Goal: Task Accomplishment & Management: Manage account settings

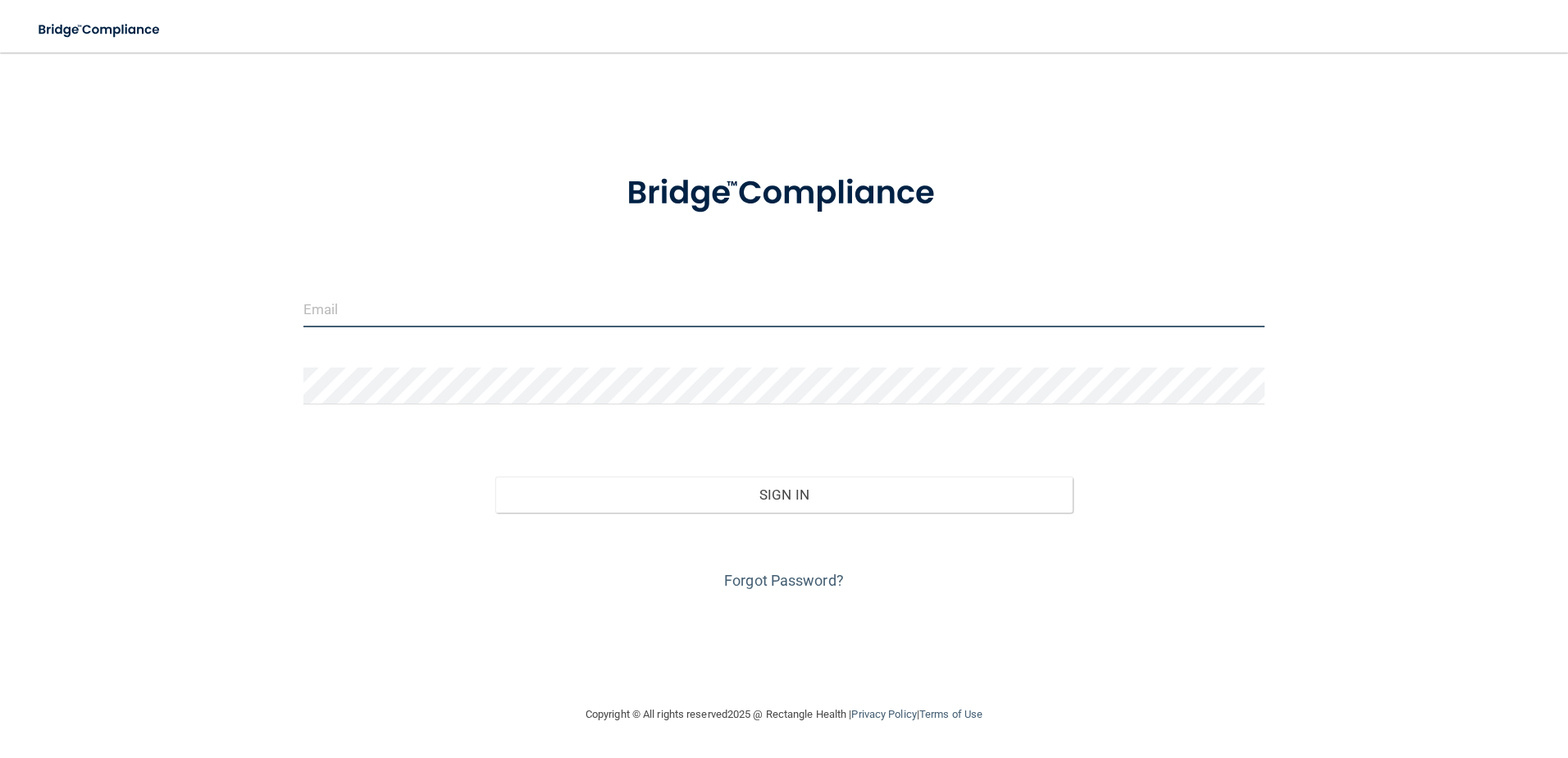
click at [435, 300] on input "email" at bounding box center [784, 309] width 962 height 37
type input "[EMAIL_ADDRESS][DOMAIN_NAME]"
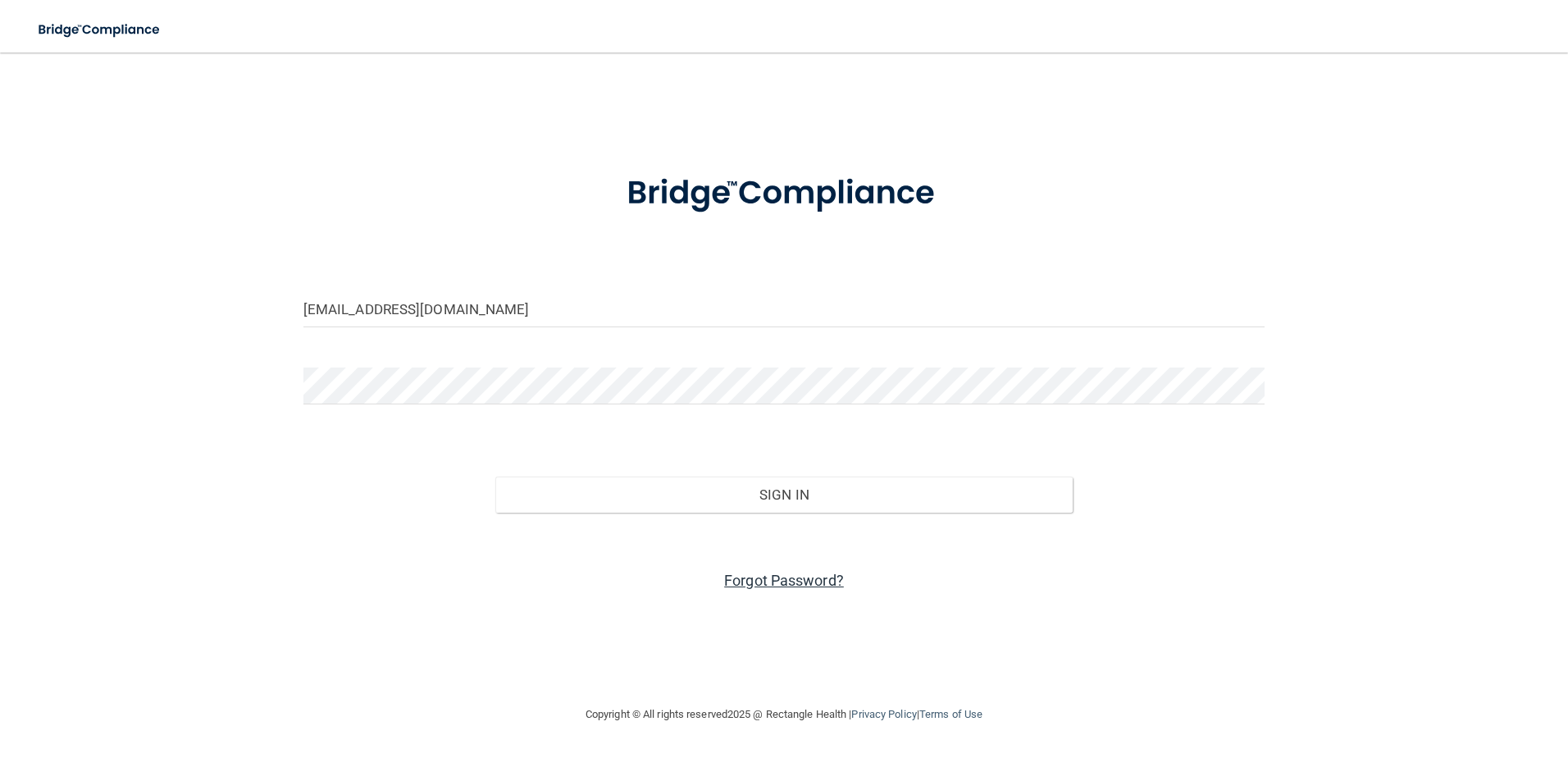
click at [777, 584] on link "Forgot Password?" at bounding box center [784, 580] width 120 height 18
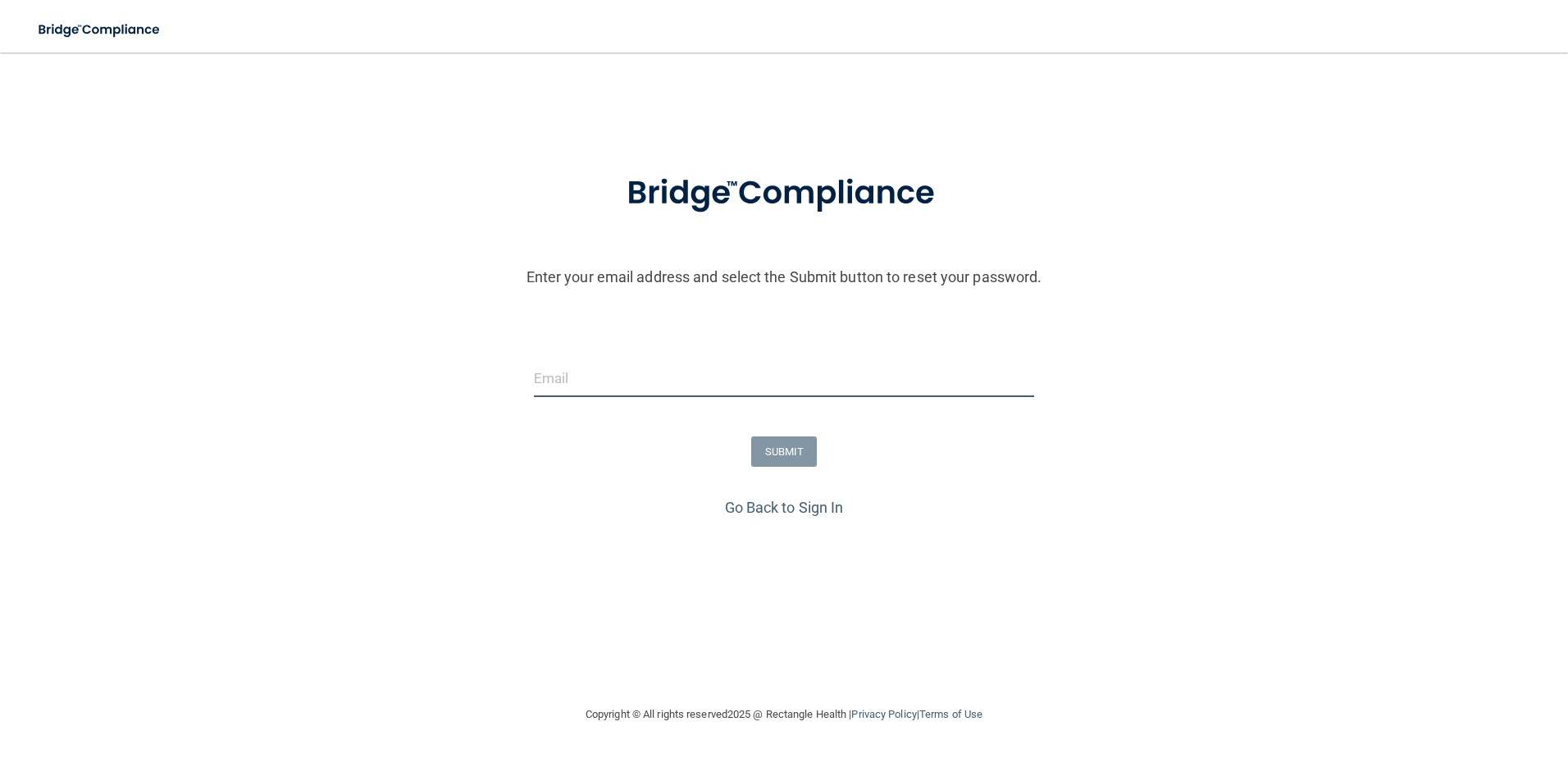
click at [589, 387] on input "email" at bounding box center [784, 379] width 501 height 37
type input "[EMAIL_ADDRESS][DOMAIN_NAME]"
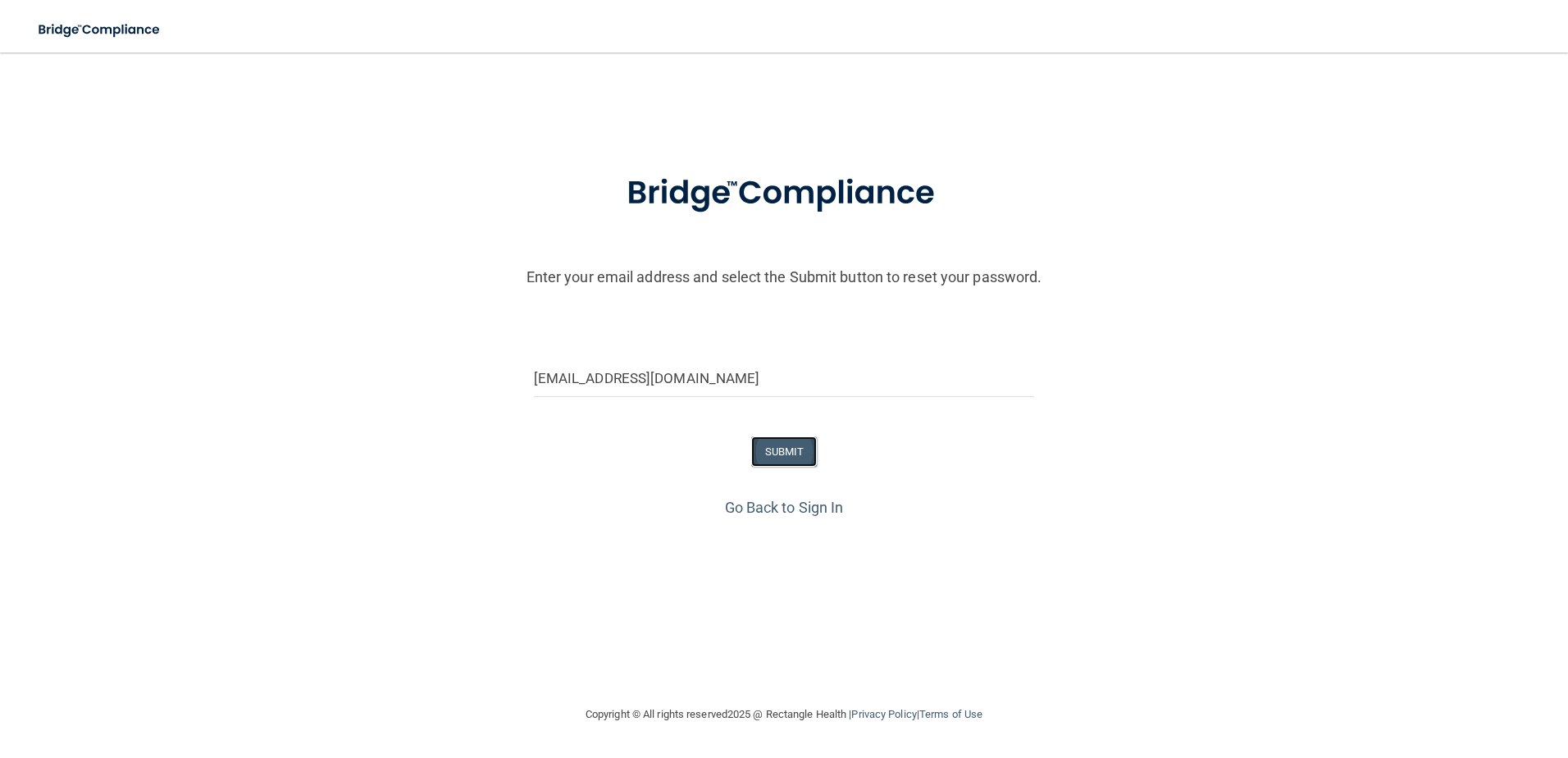
click at [784, 455] on button "SUBMIT" at bounding box center [784, 451] width 66 height 31
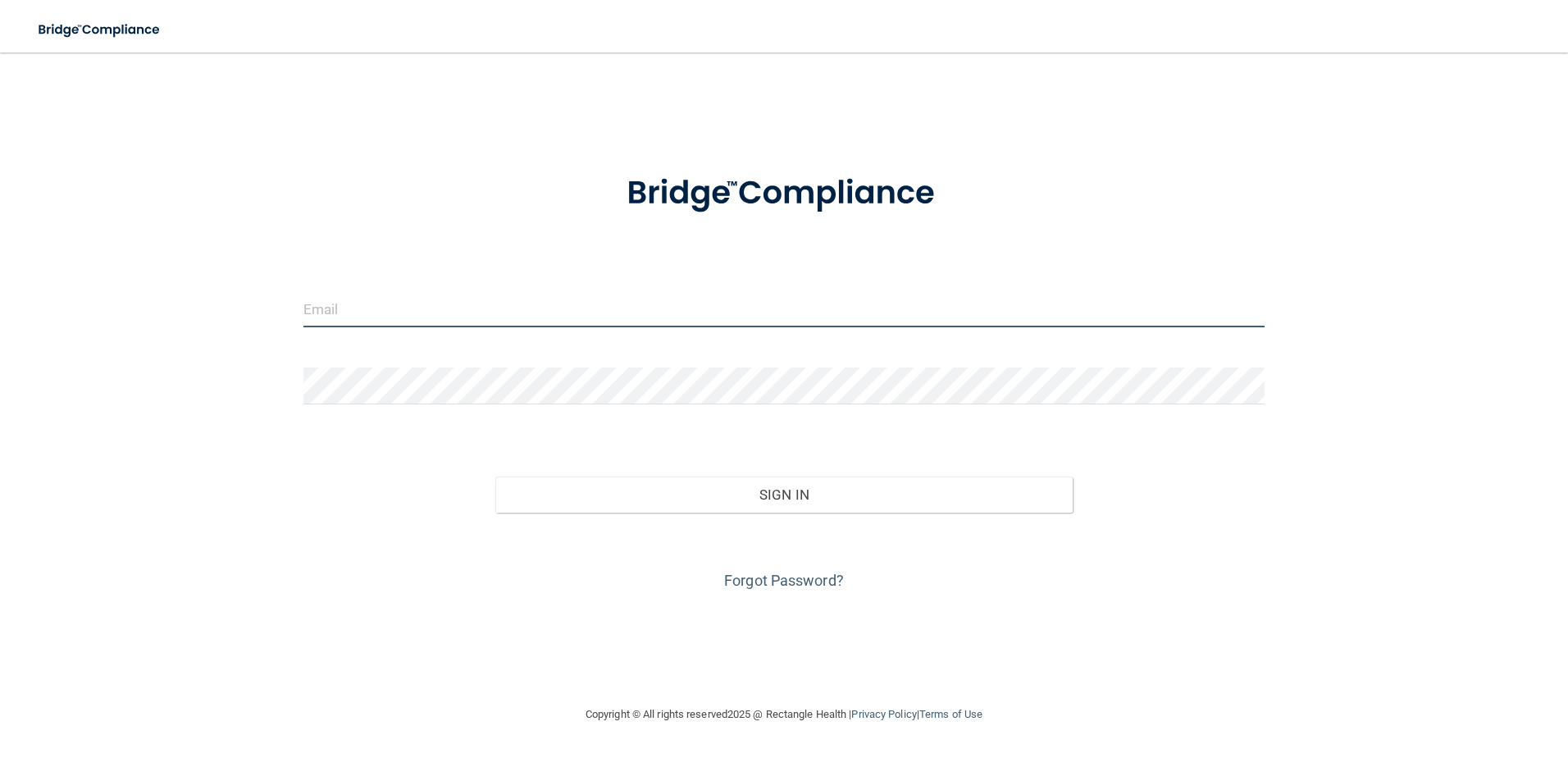
click at [500, 304] on input "email" at bounding box center [784, 309] width 962 height 37
type input "[EMAIL_ADDRESS][DOMAIN_NAME]"
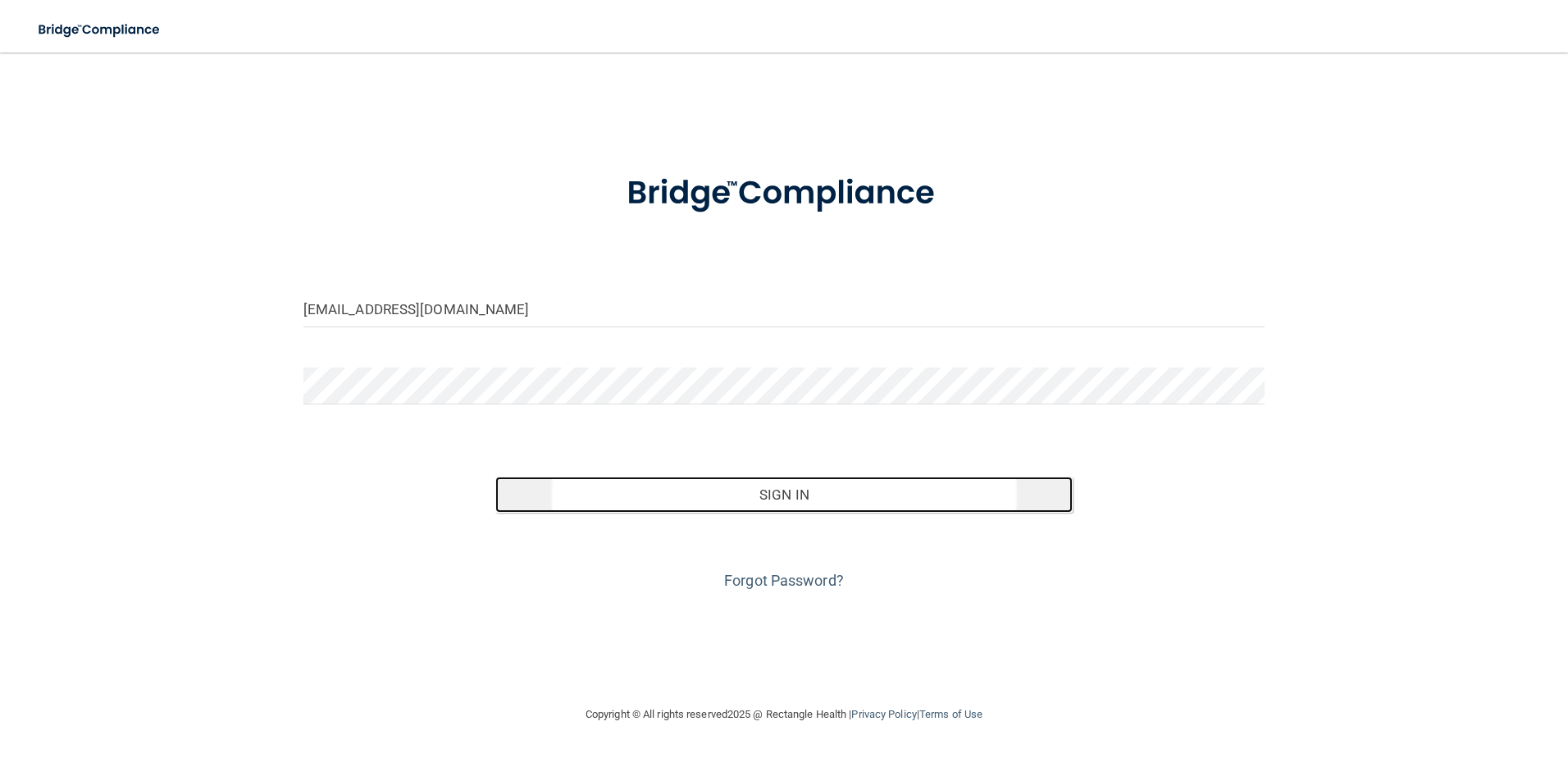
click at [834, 498] on button "Sign In" at bounding box center [784, 495] width 577 height 36
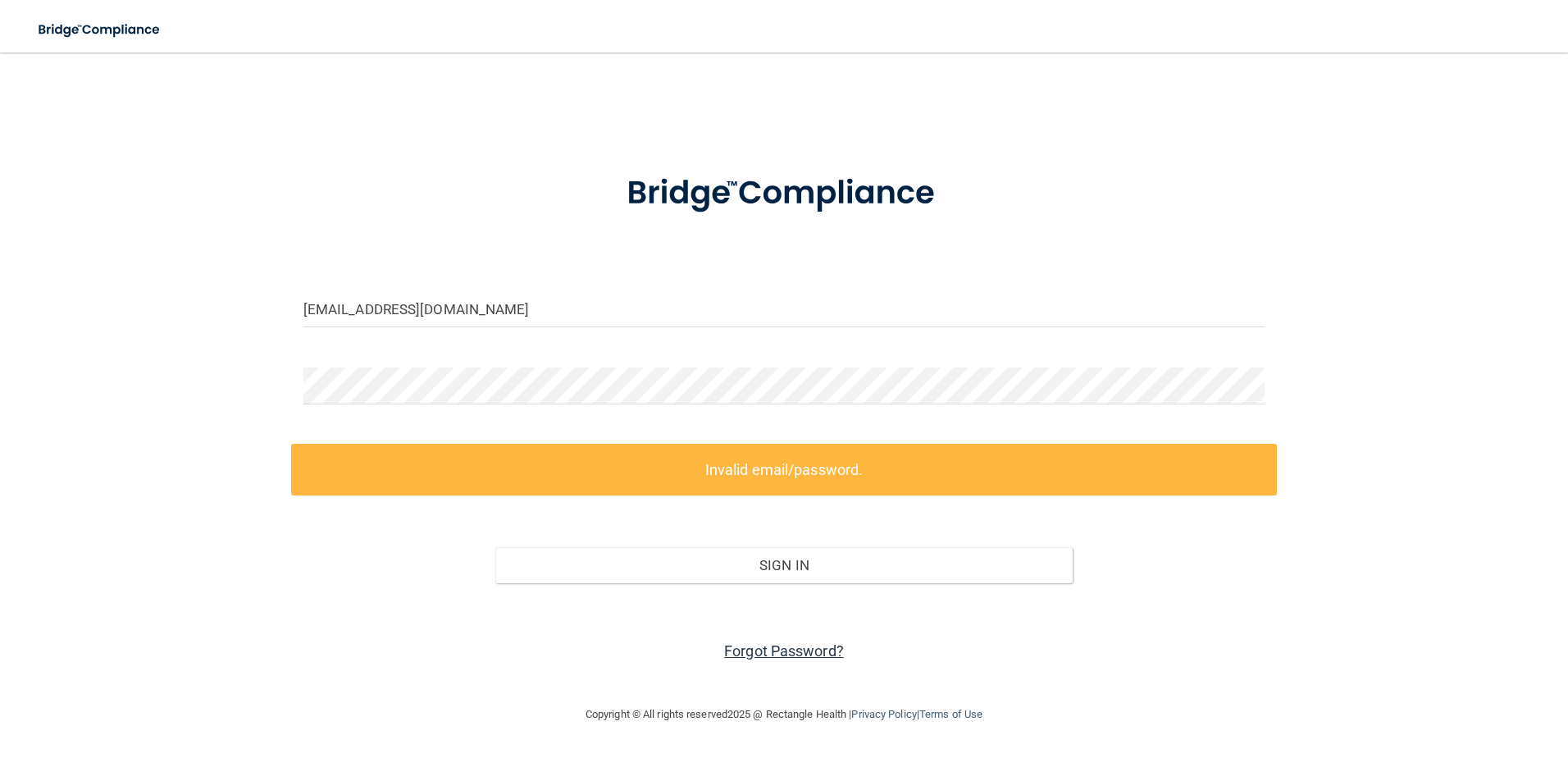
click at [783, 652] on link "Forgot Password?" at bounding box center [784, 651] width 120 height 18
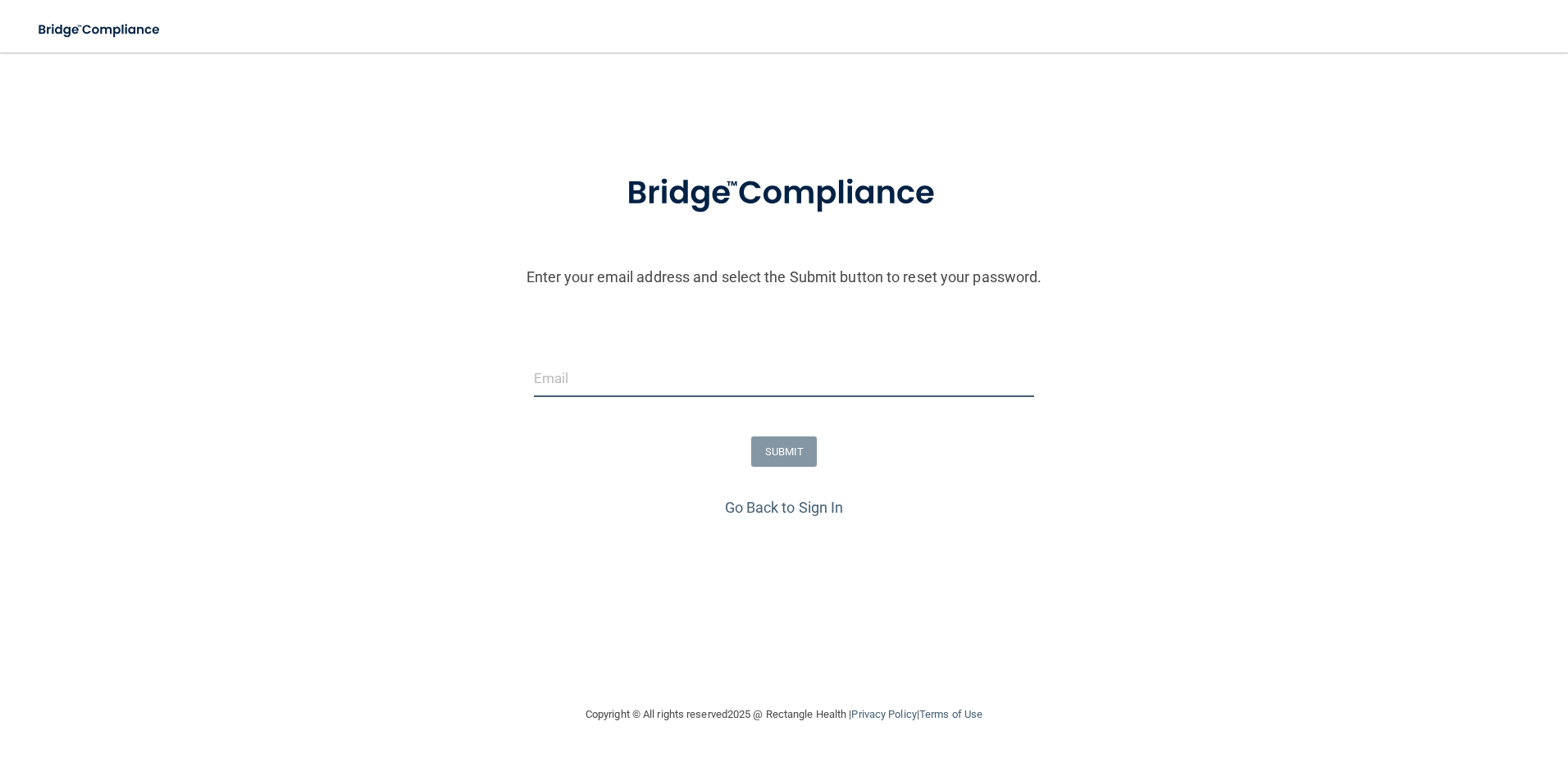
click at [749, 380] on input "email" at bounding box center [784, 379] width 501 height 37
type input "[EMAIL_ADDRESS][DOMAIN_NAME]"
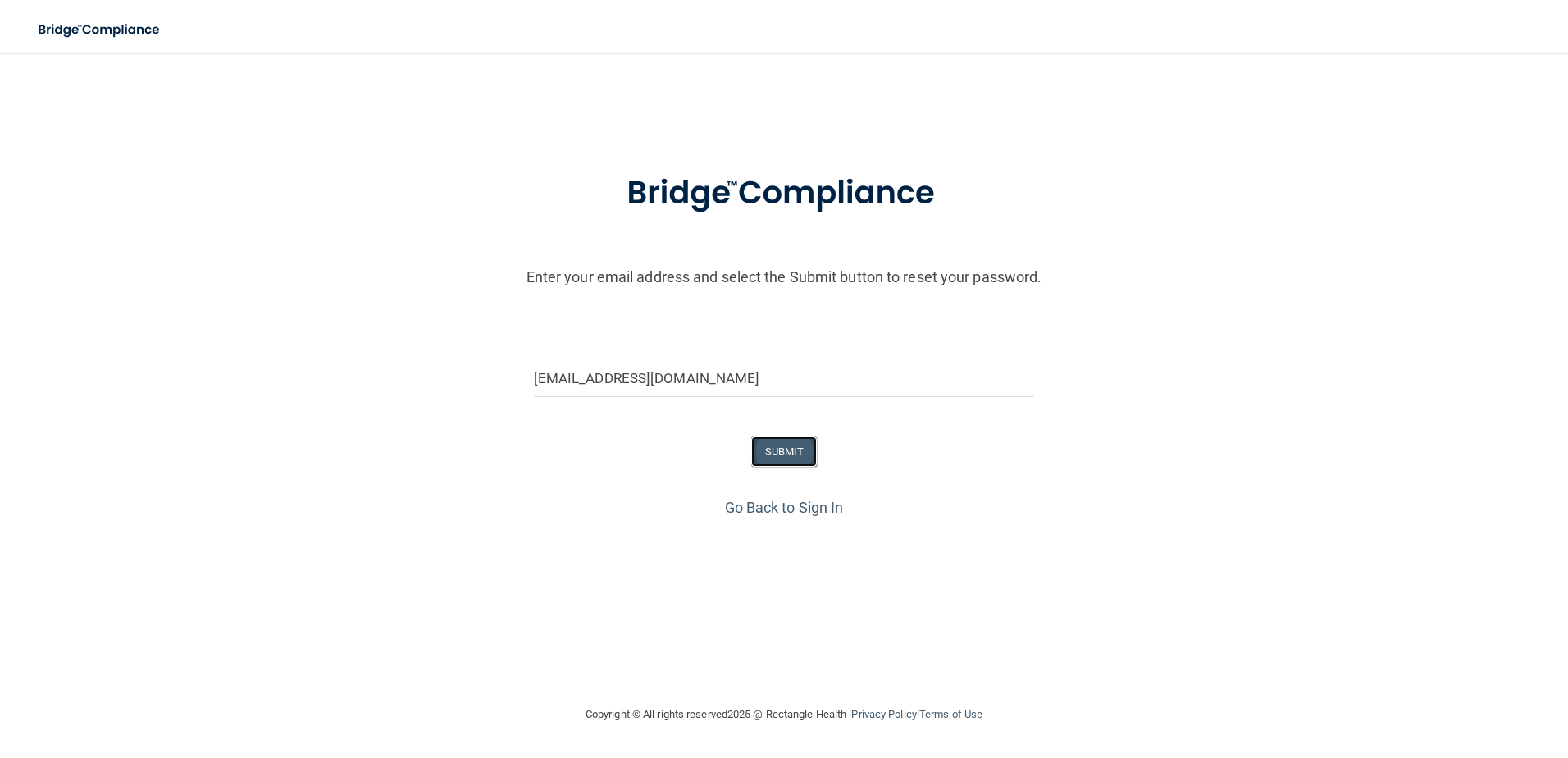
click at [767, 456] on button "SUBMIT" at bounding box center [784, 451] width 66 height 31
